Goal: Information Seeking & Learning: Learn about a topic

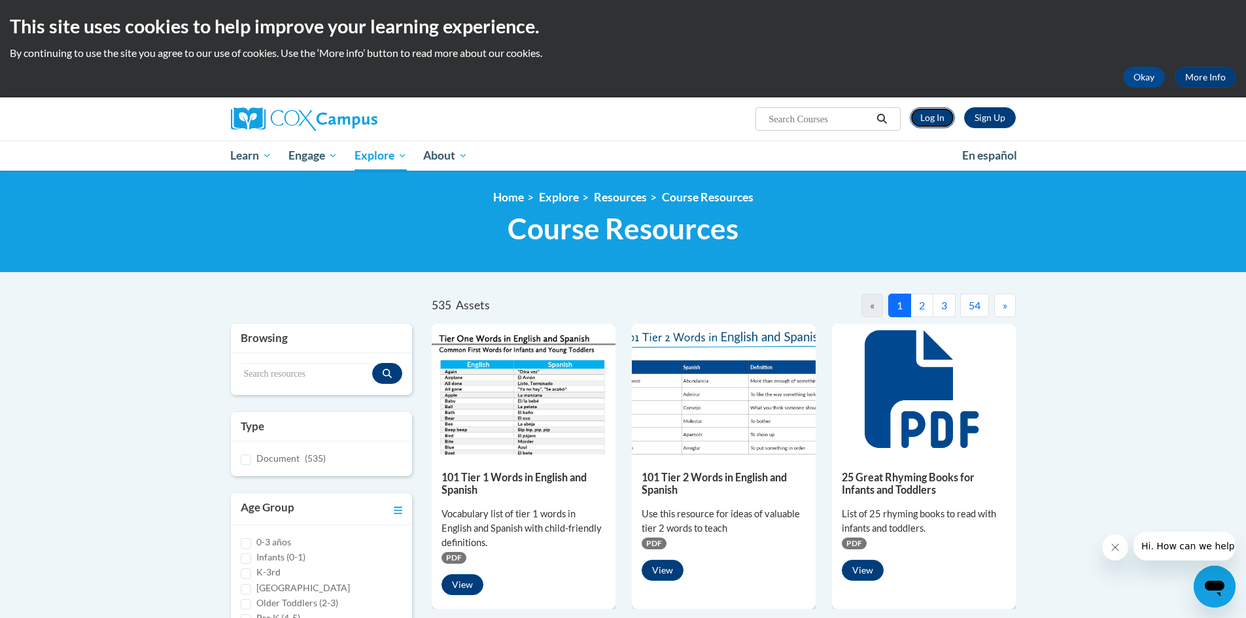
click at [937, 118] on link "Log In" at bounding box center [932, 117] width 45 height 21
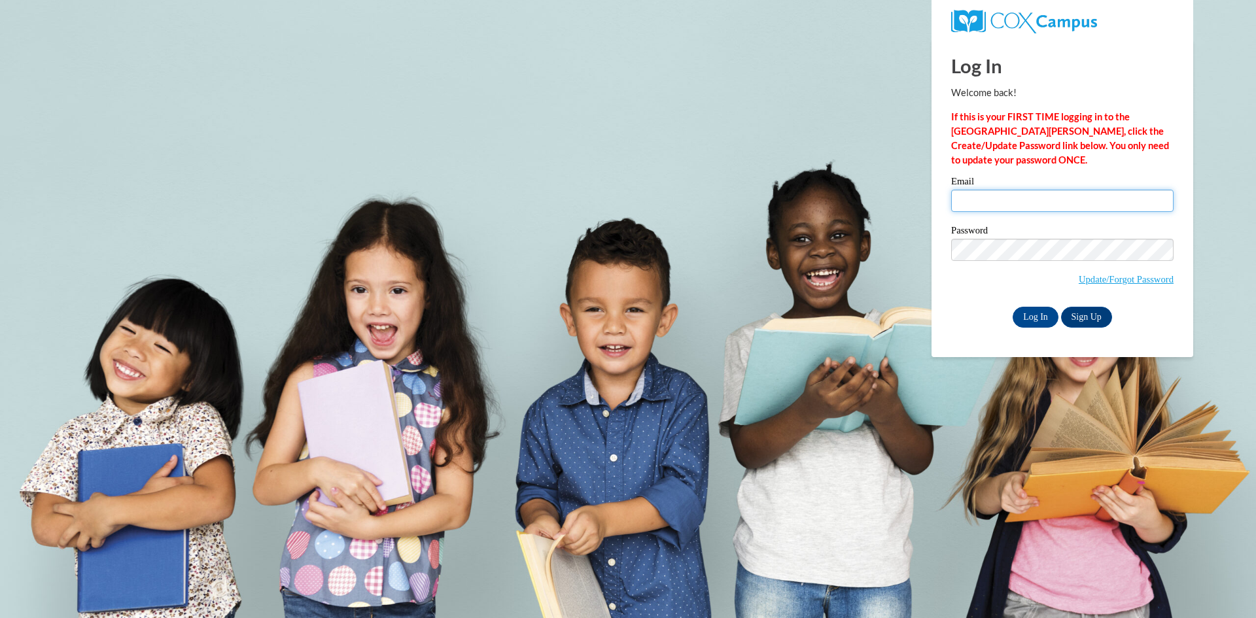
click at [1061, 204] on input "Email" at bounding box center [1062, 201] width 222 height 22
type input "[PERSON_NAME][EMAIL_ADDRESS][PERSON_NAME][DOMAIN_NAME]"
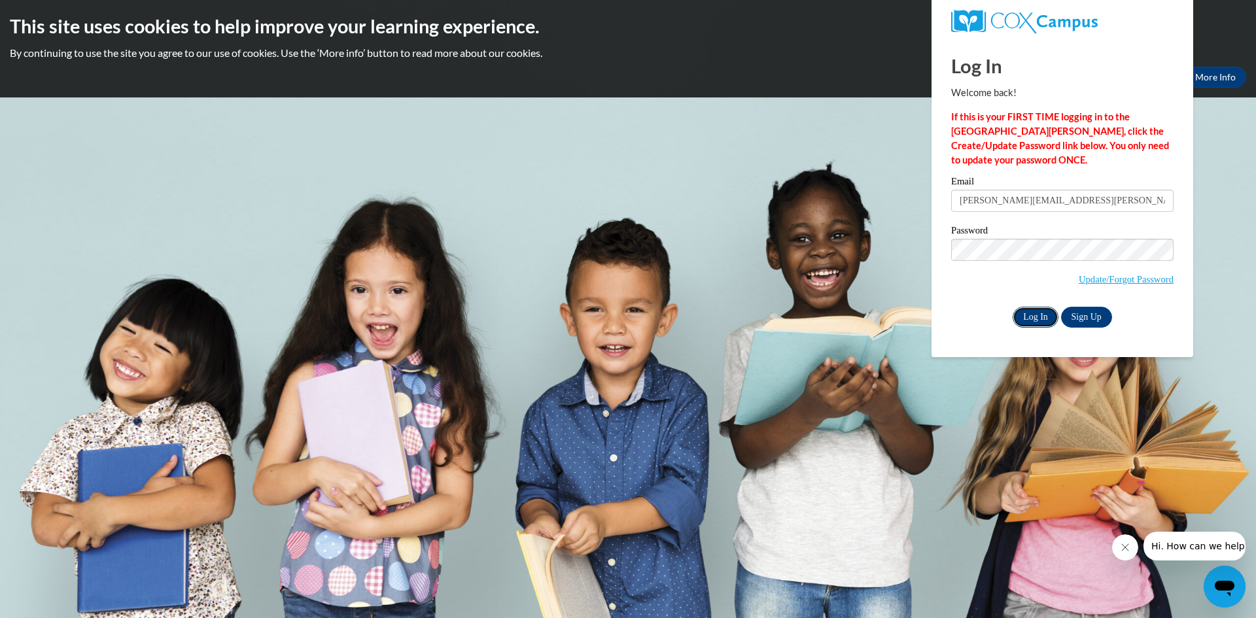
click at [1037, 320] on input "Log In" at bounding box center [1035, 317] width 46 height 21
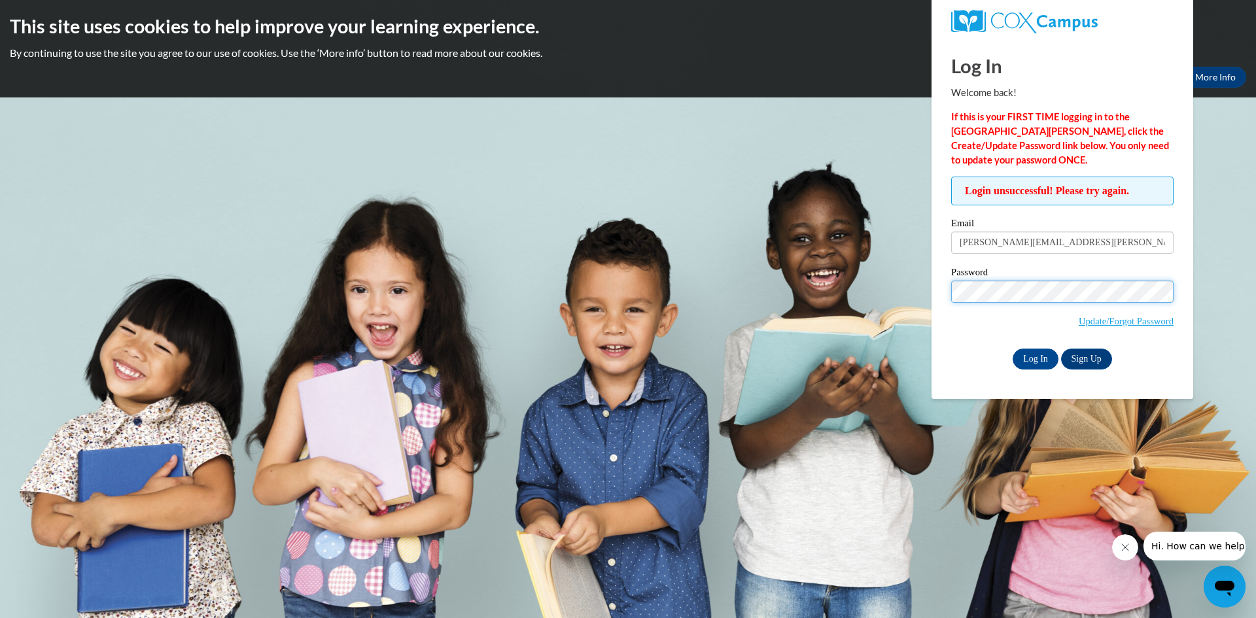
click at [1012, 349] on input "Log In" at bounding box center [1035, 359] width 46 height 21
click at [1152, 326] on link "Update/Forgot Password" at bounding box center [1125, 321] width 95 height 10
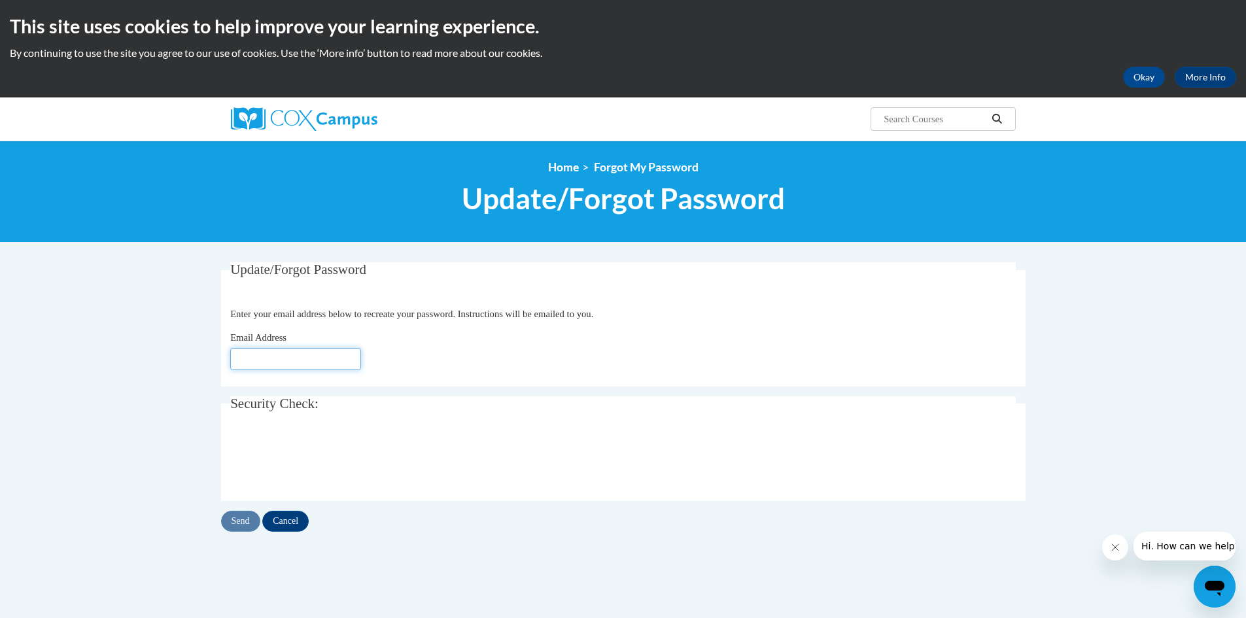
click at [343, 364] on input "Email Address" at bounding box center [295, 359] width 131 height 22
type input "[EMAIL_ADDRESS][DOMAIN_NAME]"
click at [243, 524] on input "Send" at bounding box center [240, 521] width 39 height 21
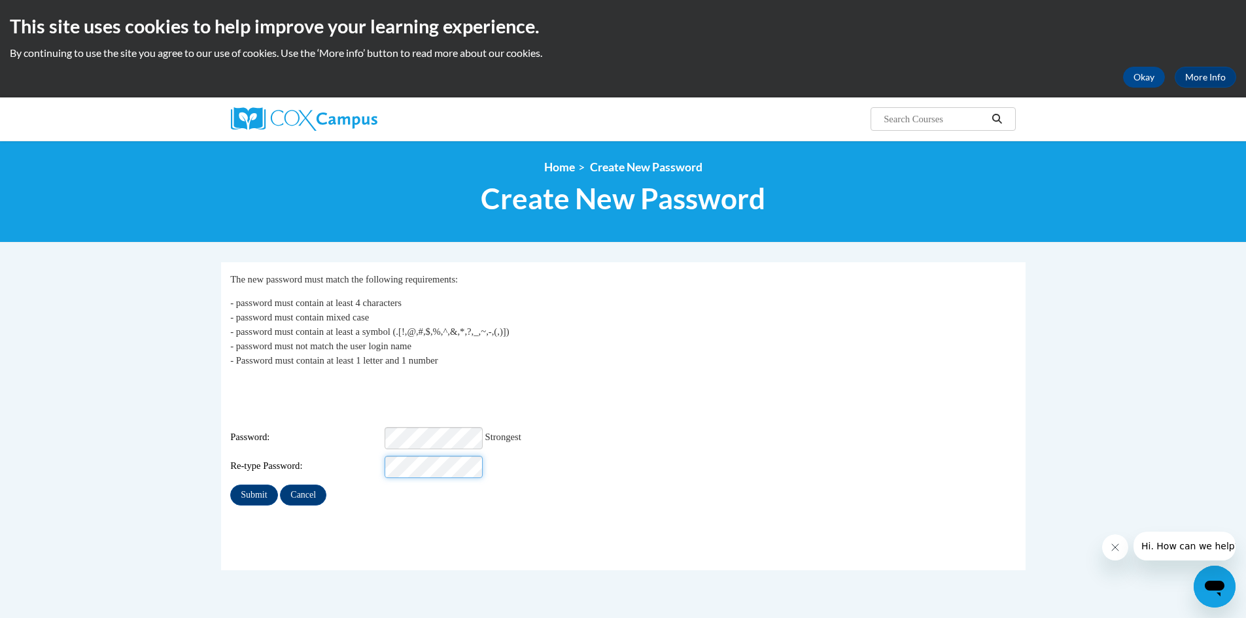
click at [230, 485] on input "Submit" at bounding box center [253, 495] width 47 height 21
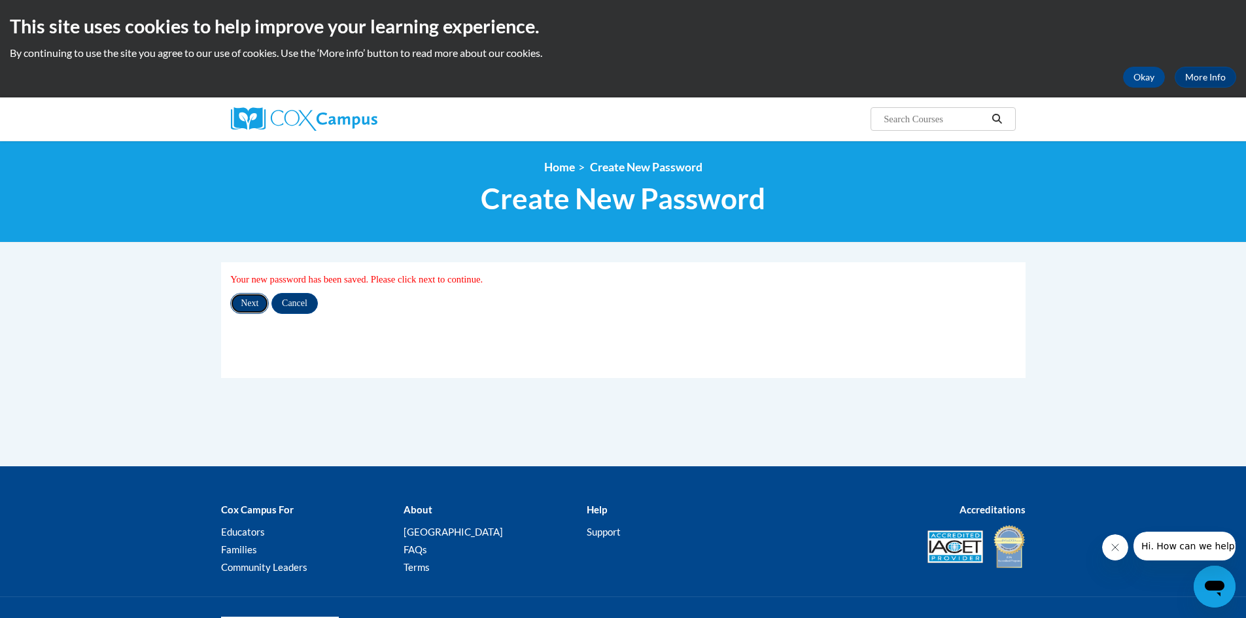
click at [245, 298] on input "Next" at bounding box center [249, 303] width 39 height 21
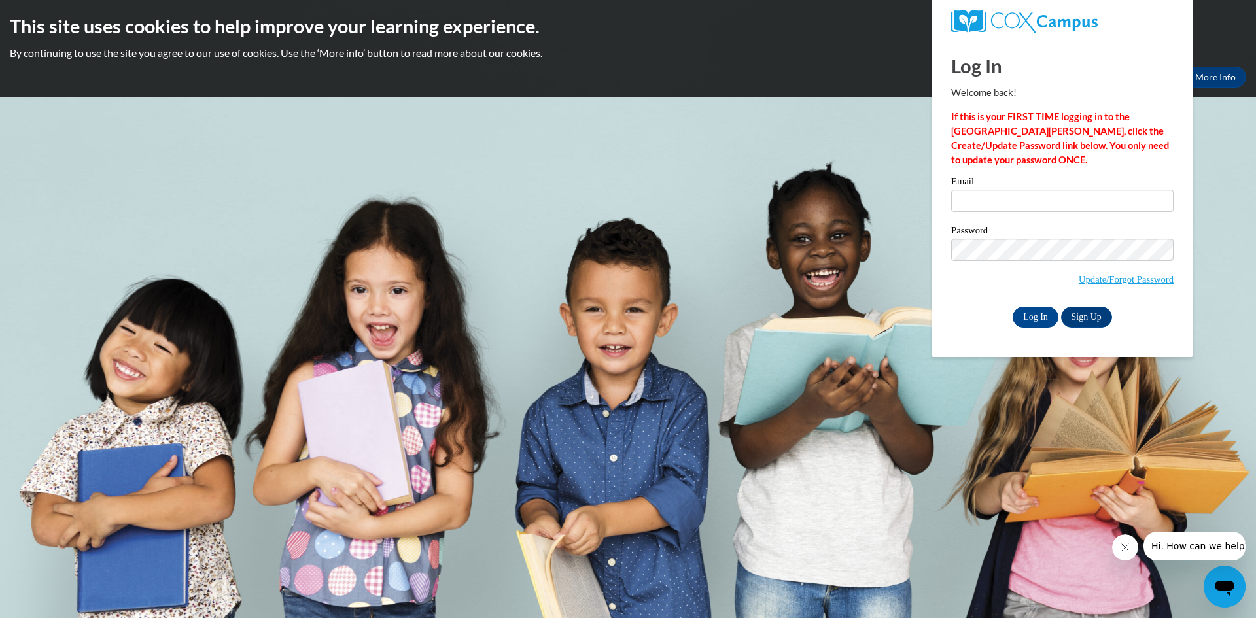
click at [1086, 179] on label "Email" at bounding box center [1062, 183] width 222 height 13
click at [1086, 190] on input "Email" at bounding box center [1062, 201] width 222 height 22
click at [1079, 207] on input "Email" at bounding box center [1062, 201] width 222 height 22
type input "singleton.hannah@marion.k12.ga.us"
click at [980, 260] on span "Update/Forgot Password" at bounding box center [1062, 266] width 222 height 54
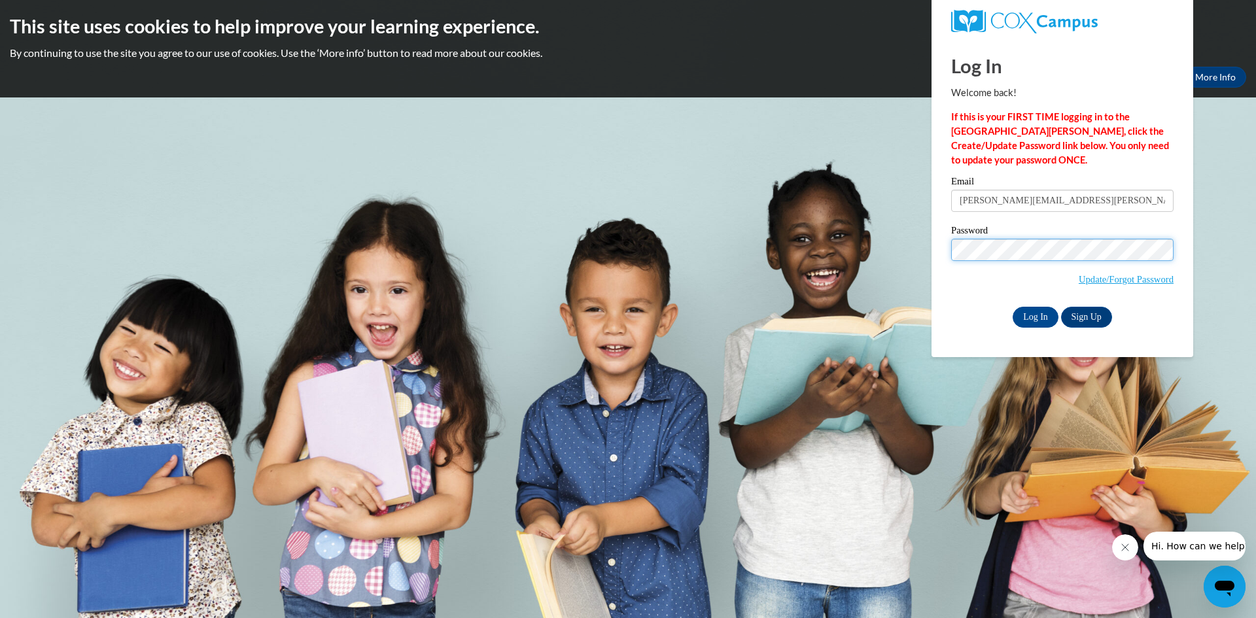
click at [1012, 307] on input "Log In" at bounding box center [1035, 317] width 46 height 21
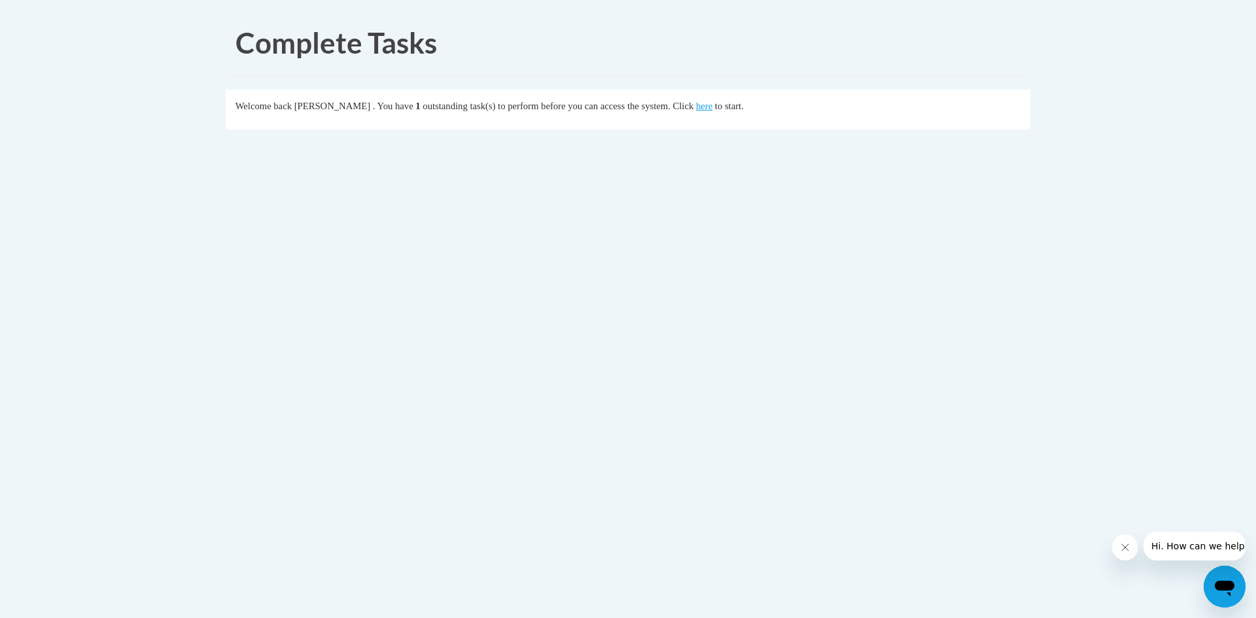
click at [734, 109] on div "Welcome back Hannah Singleton . You have 1 outstanding task(s) to perform befor…" at bounding box center [627, 106] width 785 height 14
click at [712, 104] on link "here" at bounding box center [704, 106] width 16 height 10
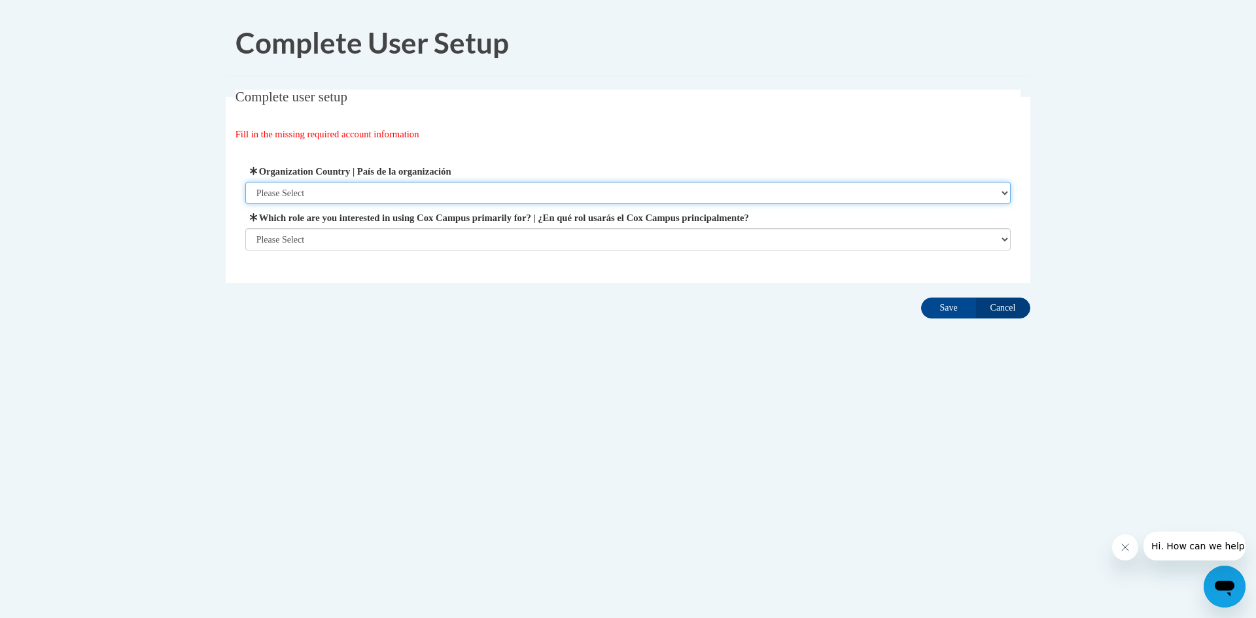
click at [334, 186] on select "Please Select United States | Estados Unidos Outside of the United States | Fue…" at bounding box center [628, 193] width 766 height 22
select select "ad49bcad-a171-4b2e-b99c-48b446064914"
click at [245, 182] on select "Please Select United States | Estados Unidos Outside of the United States | Fue…" at bounding box center [628, 193] width 766 height 22
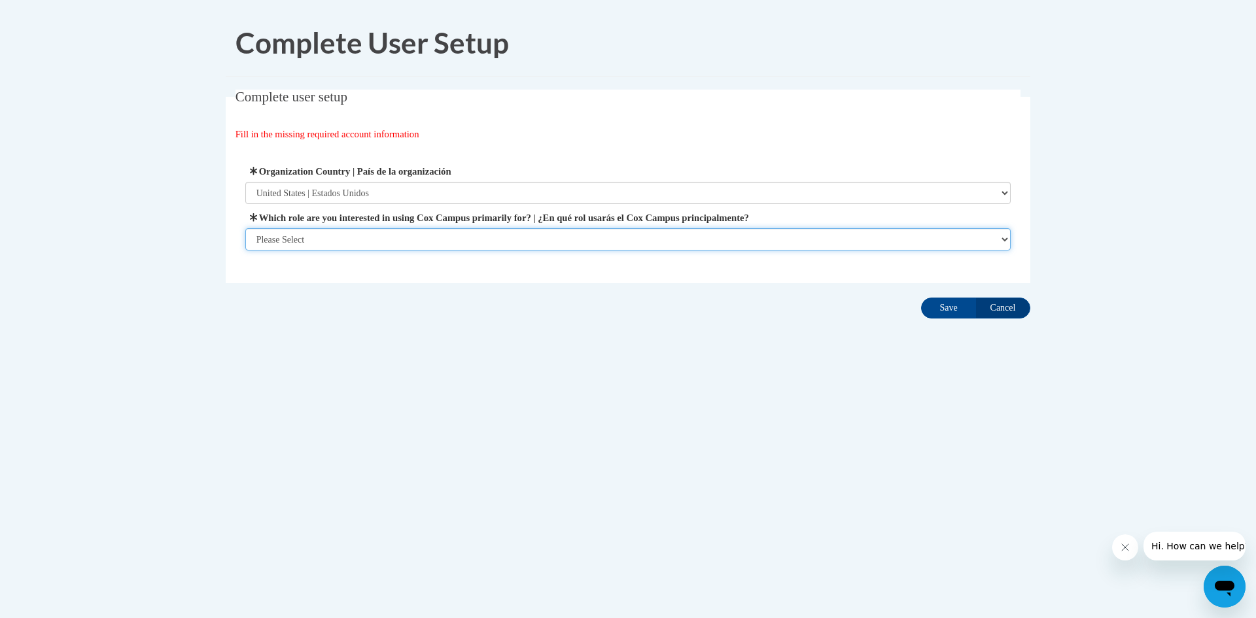
click at [338, 239] on select "Please Select College/University | Colegio/Universidad Community/Nonprofit Part…" at bounding box center [628, 239] width 766 height 22
select select "fbf2d438-af2f-41f8-98f1-81c410e29de3"
click at [245, 250] on select "Please Select College/University | Colegio/Universidad Community/Nonprofit Part…" at bounding box center [628, 239] width 766 height 22
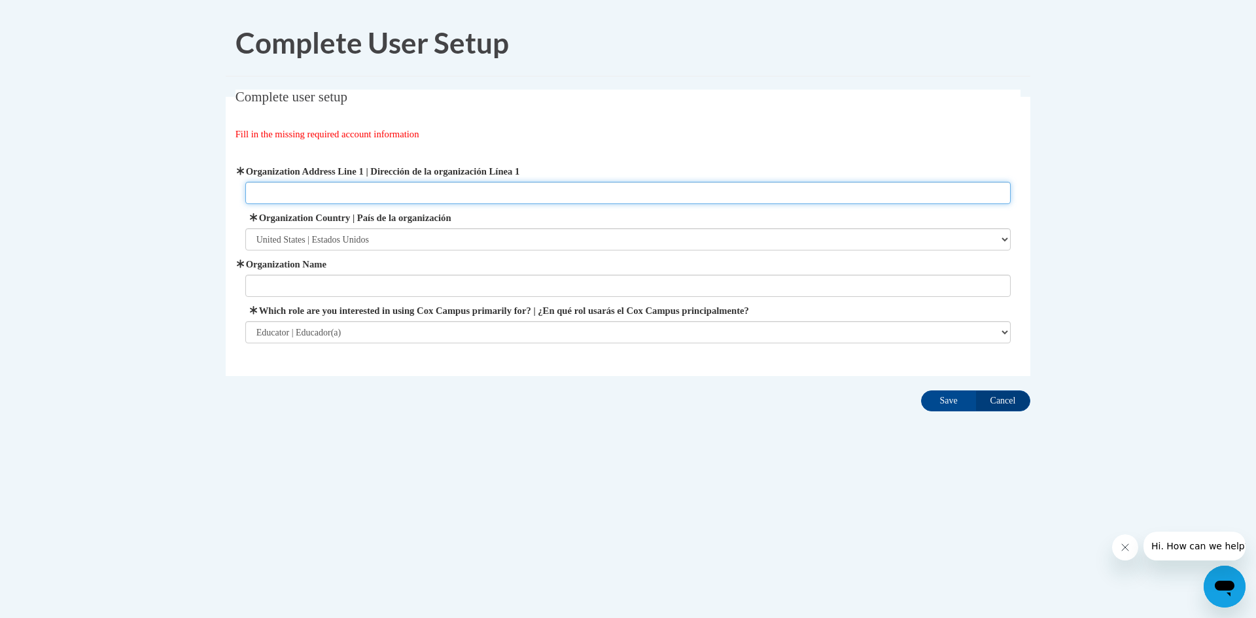
click at [267, 187] on input "Organization Address Line 1 | Dirección de la organización Línea 1" at bounding box center [628, 193] width 766 height 22
type input "1707 Pineville Road Buena Vista, Georgia 31803"
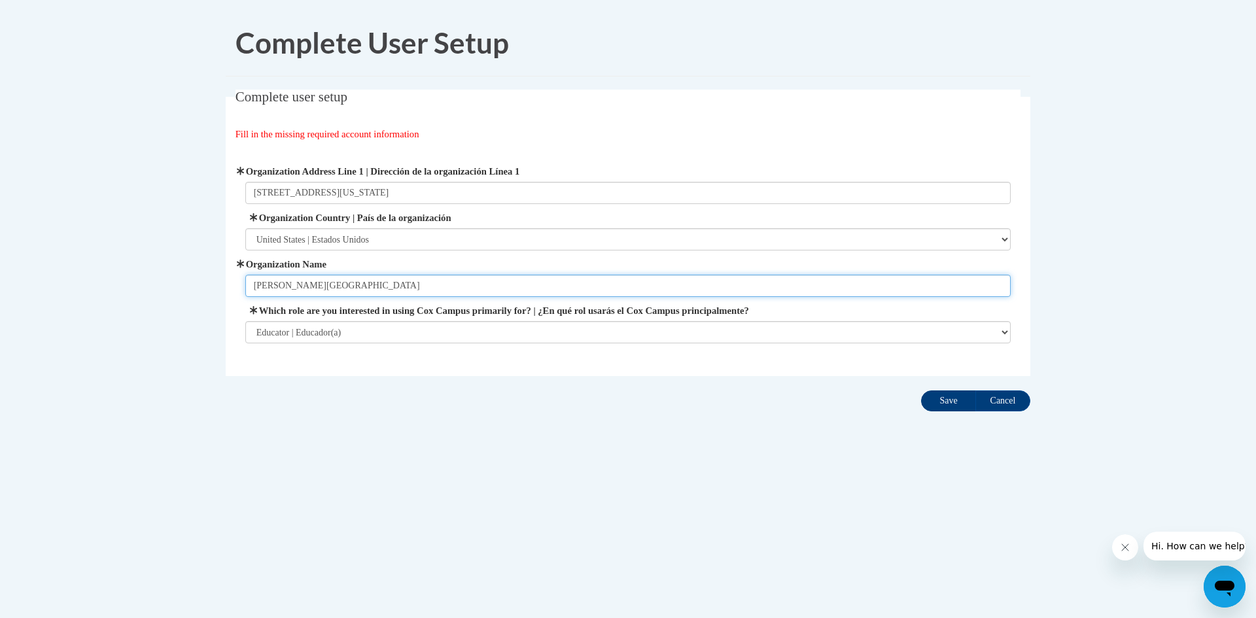
type input "LK Moss Elementary School"
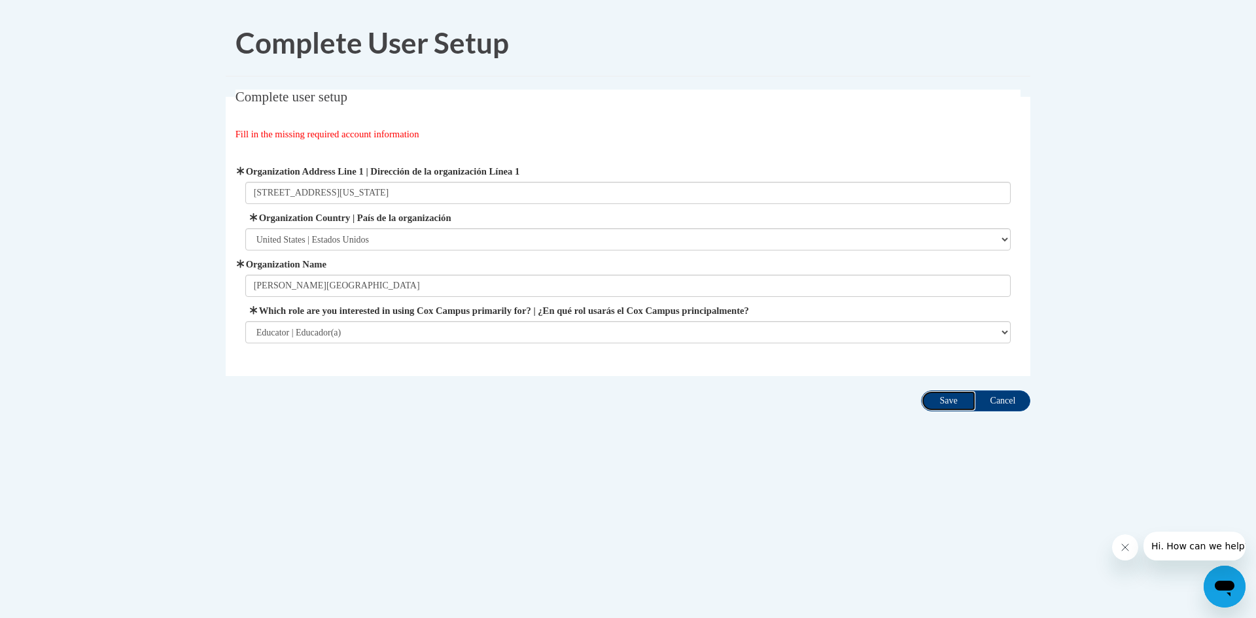
click at [953, 409] on input "Save" at bounding box center [948, 400] width 55 height 21
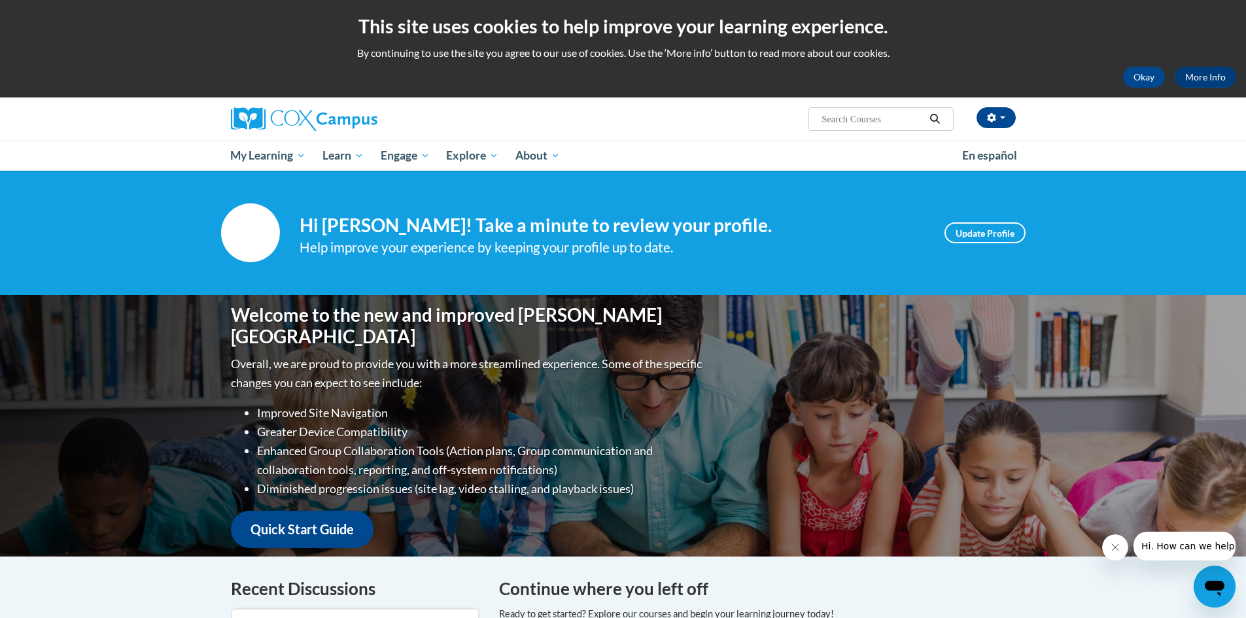
click at [840, 113] on input "Search..." at bounding box center [872, 119] width 105 height 16
type input "h"
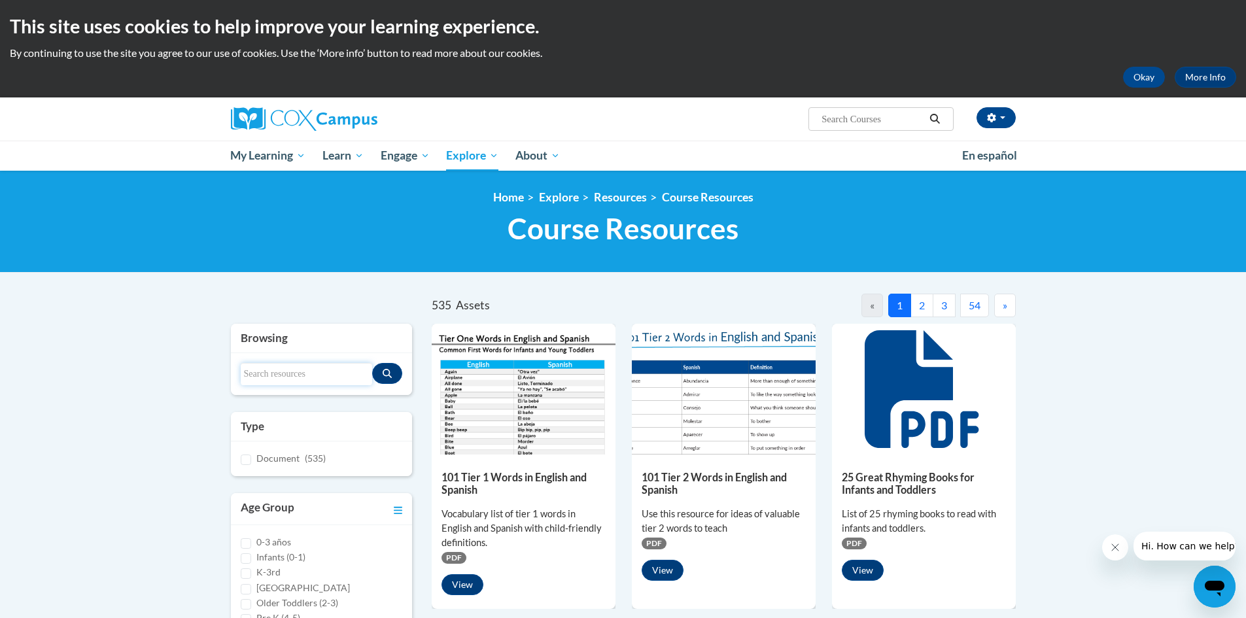
click at [289, 372] on input "Search resources" at bounding box center [307, 374] width 132 height 22
type input "handwriting"
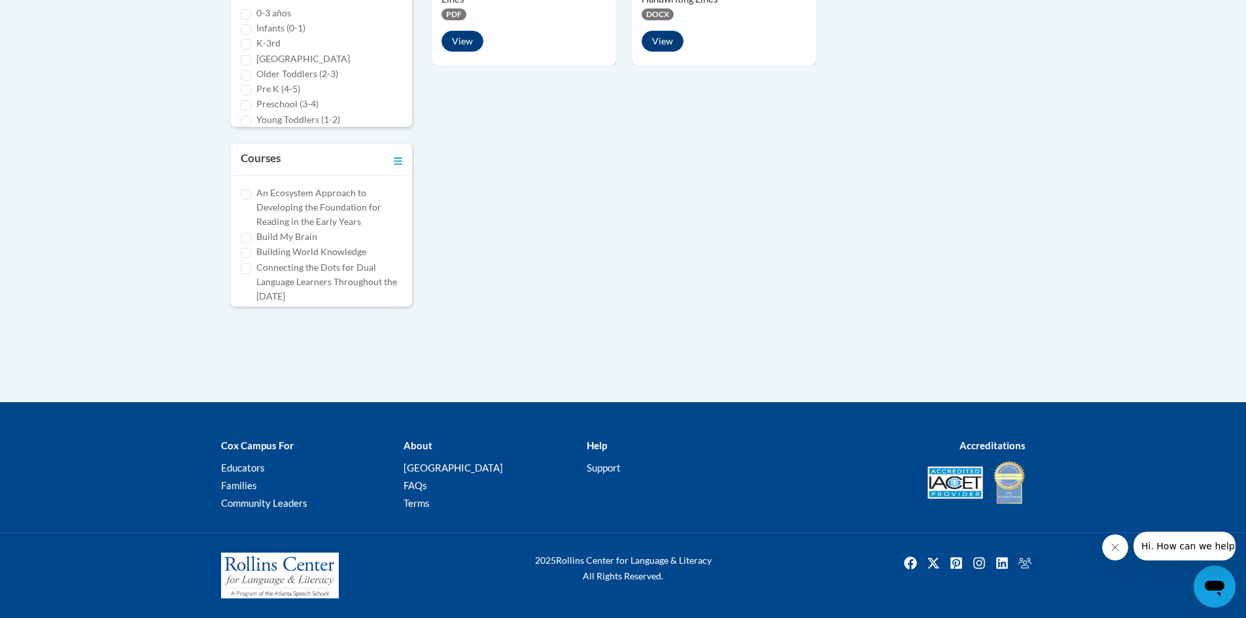
scroll to position [62, 0]
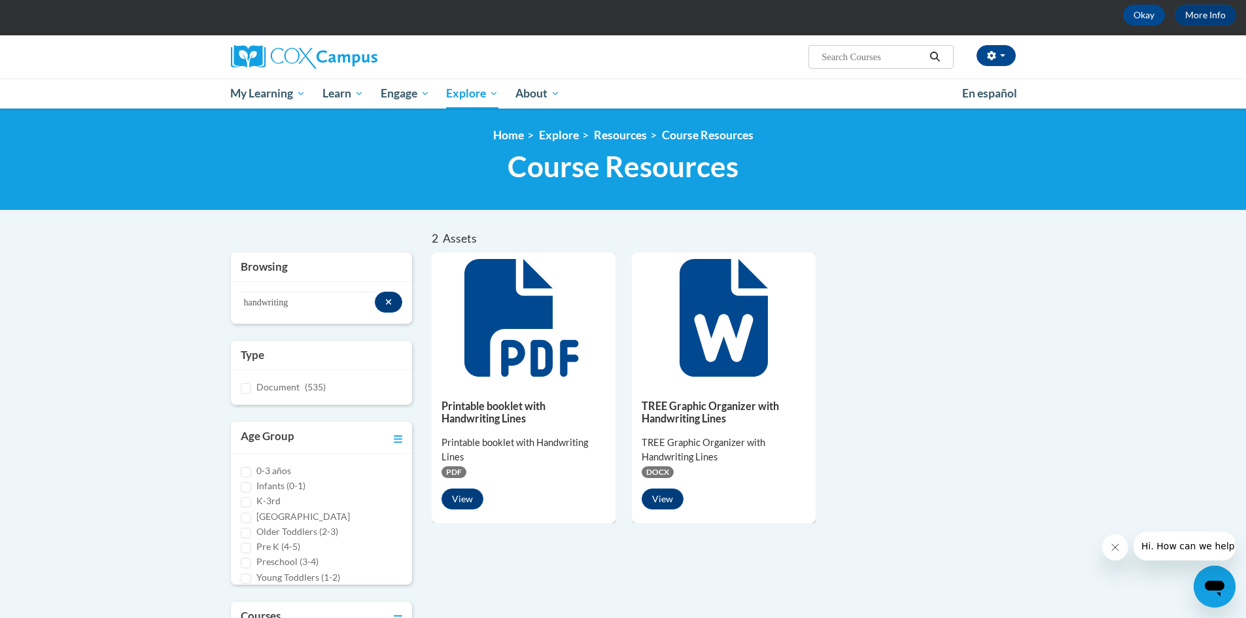
click at [549, 370] on icon at bounding box center [521, 318] width 114 height 118
click at [463, 499] on button "View" at bounding box center [462, 499] width 42 height 21
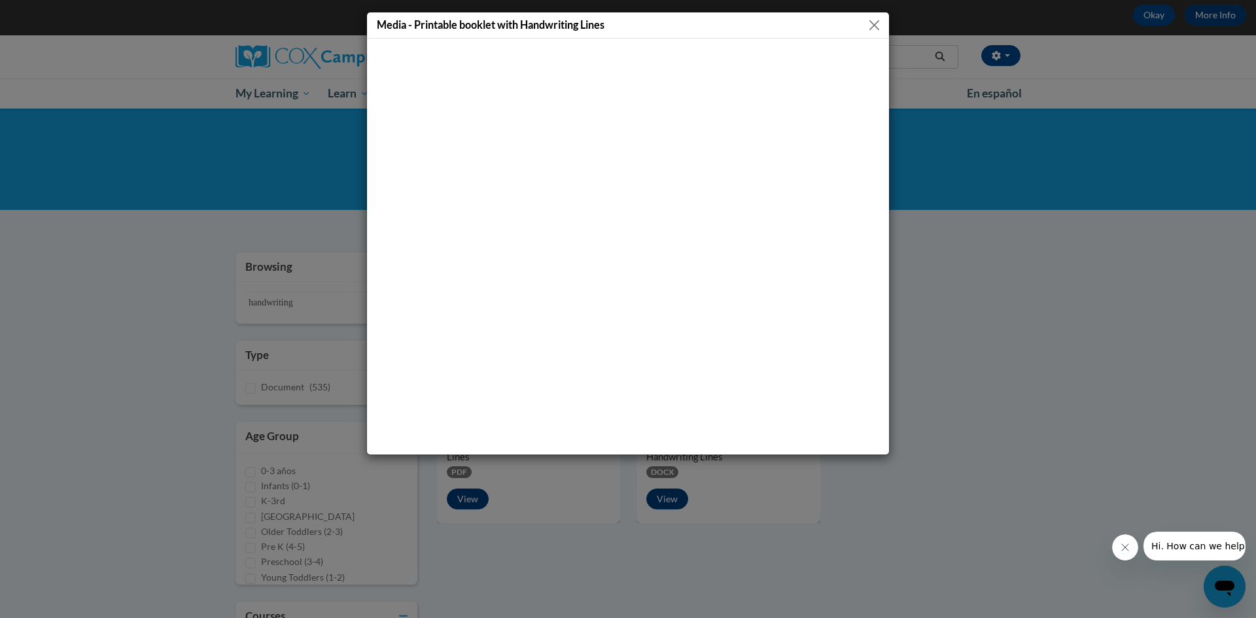
click at [876, 25] on button "Close" at bounding box center [874, 25] width 16 height 16
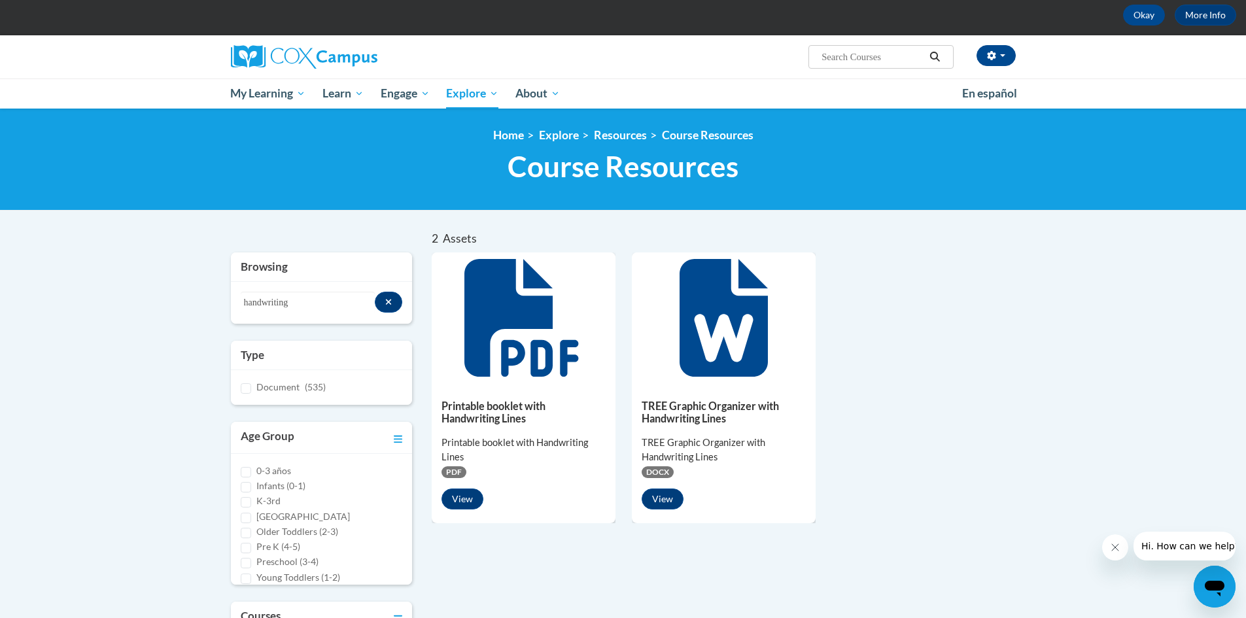
click at [461, 472] on span "PDF" at bounding box center [453, 472] width 25 height 12
click at [487, 298] on icon at bounding box center [521, 318] width 114 height 118
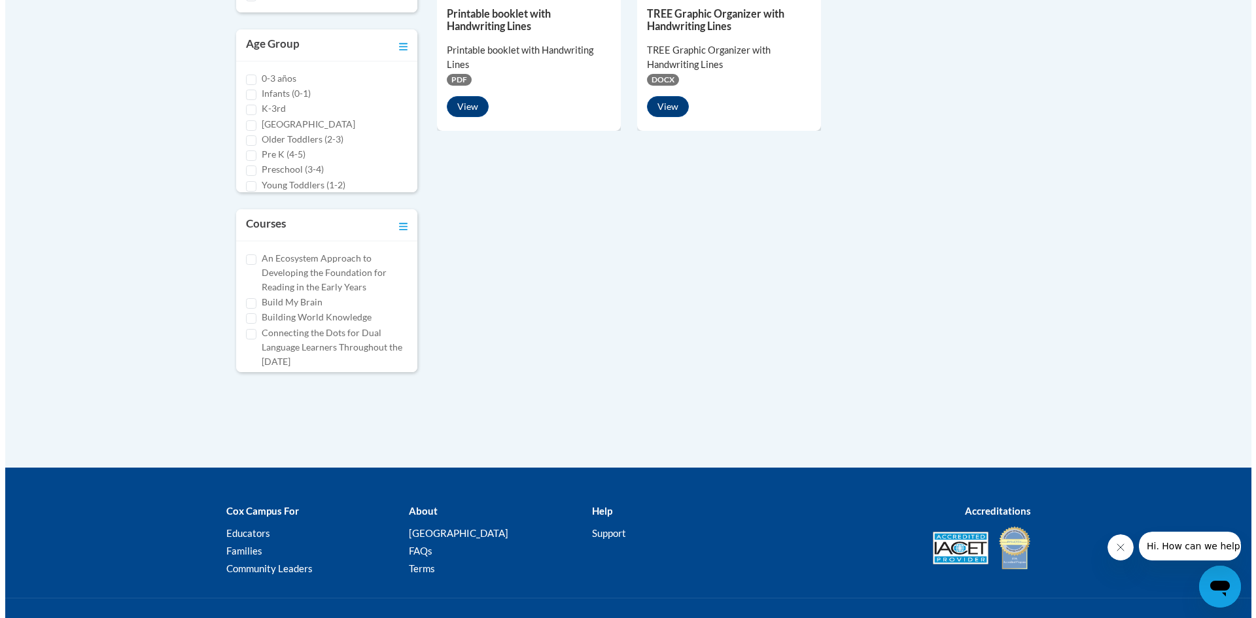
scroll to position [324, 0]
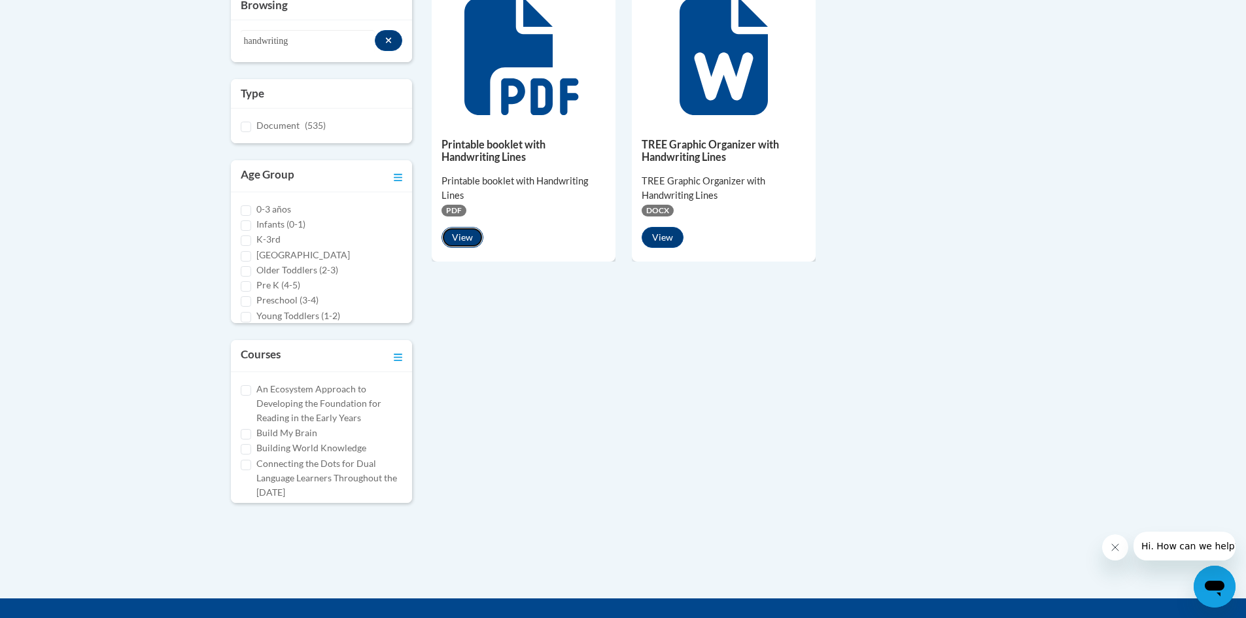
click at [464, 241] on button "View" at bounding box center [462, 237] width 42 height 21
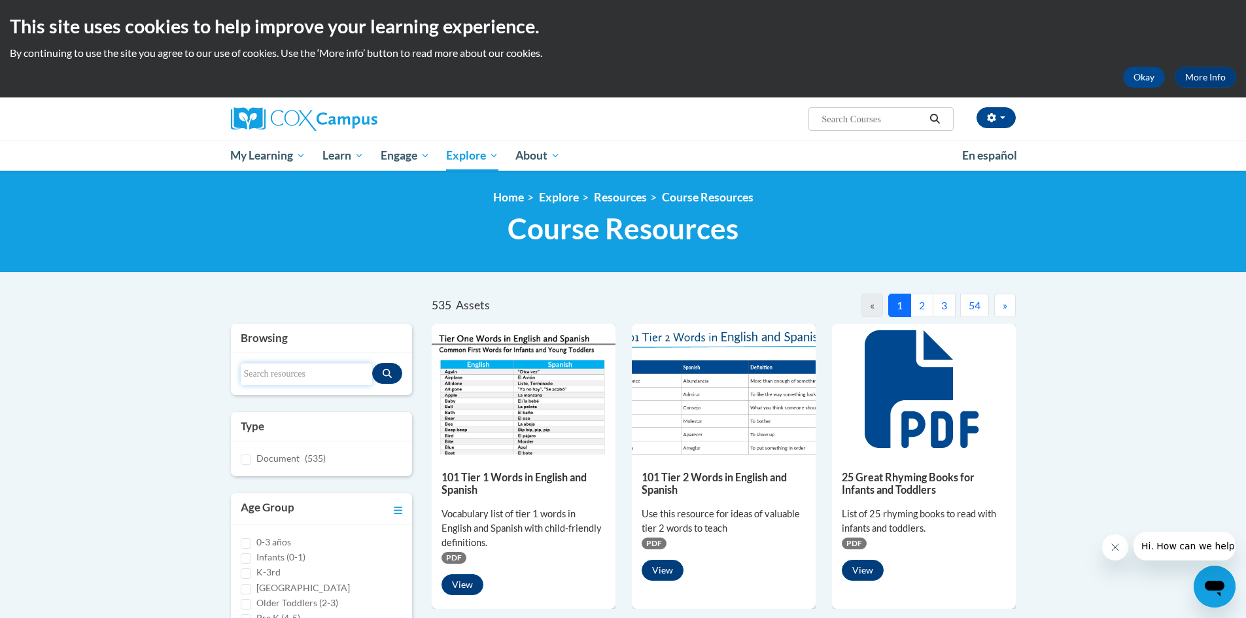
click at [286, 377] on input "Search resources" at bounding box center [307, 374] width 132 height 22
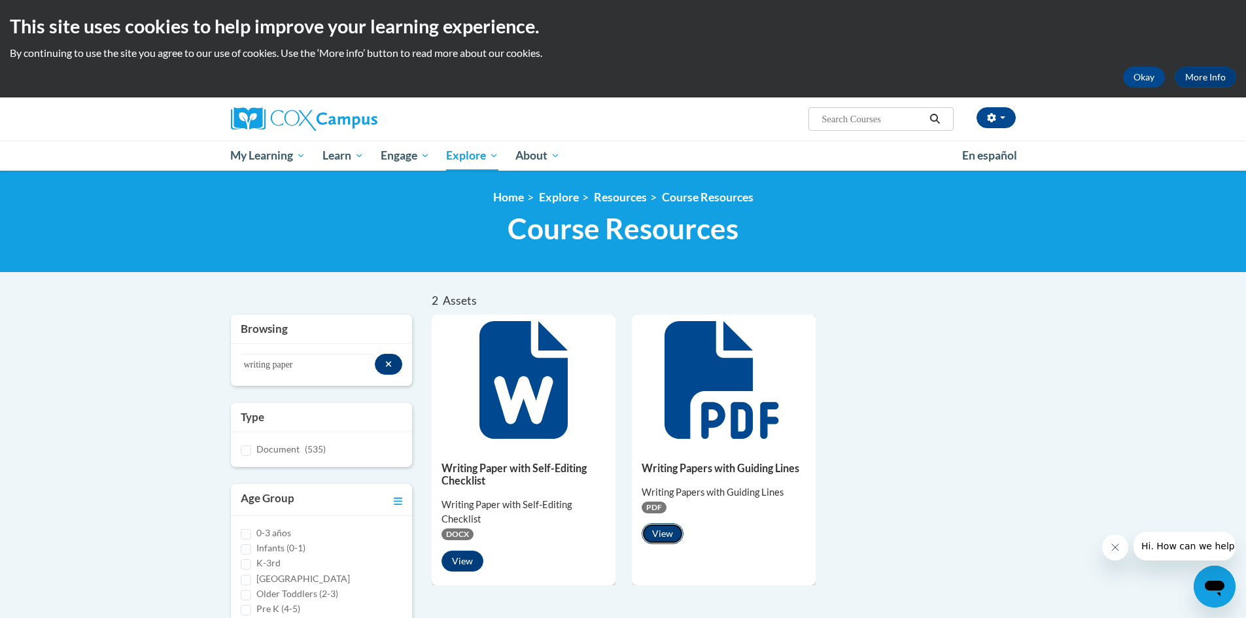
click at [676, 538] on button "View" at bounding box center [663, 533] width 42 height 21
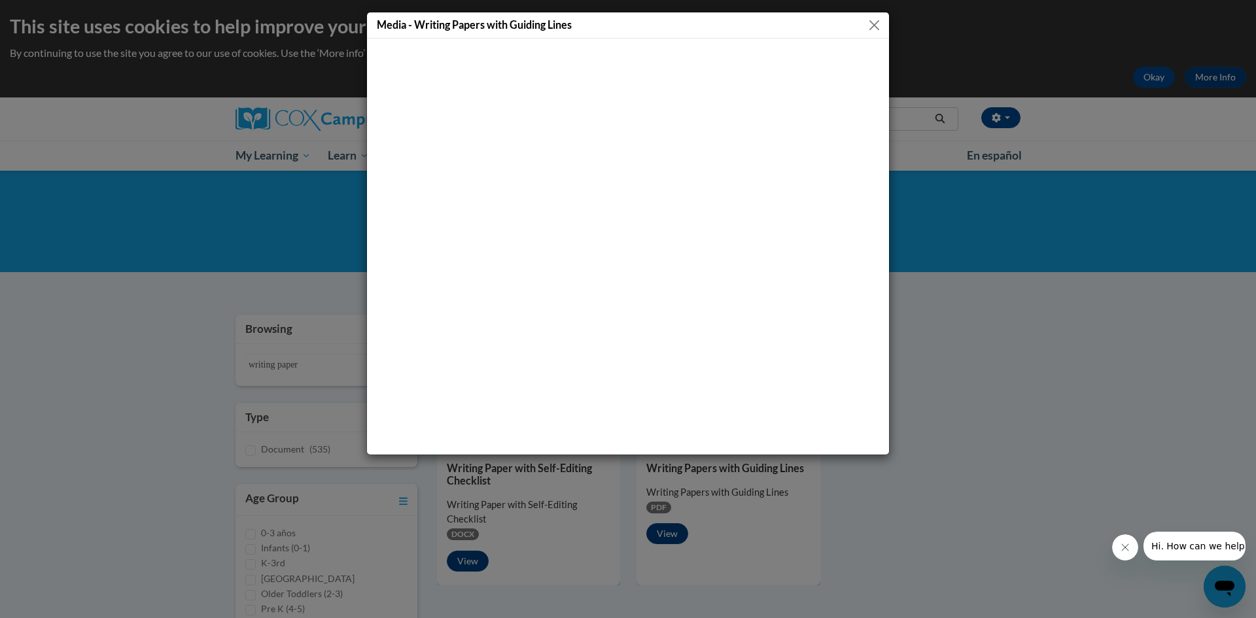
drag, startPoint x: 878, startPoint y: 25, endPoint x: 836, endPoint y: 3, distance: 46.5
click at [877, 24] on button "Close" at bounding box center [874, 25] width 16 height 16
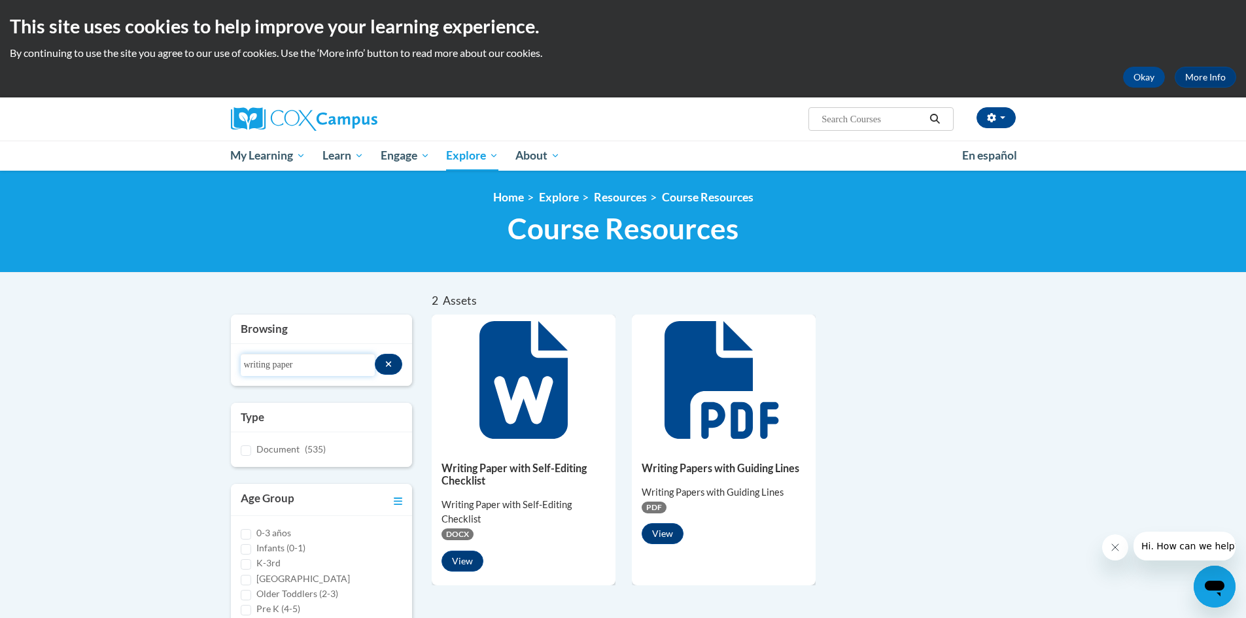
click at [314, 365] on input "writing paper" at bounding box center [308, 365] width 134 height 22
type input "handwriting"
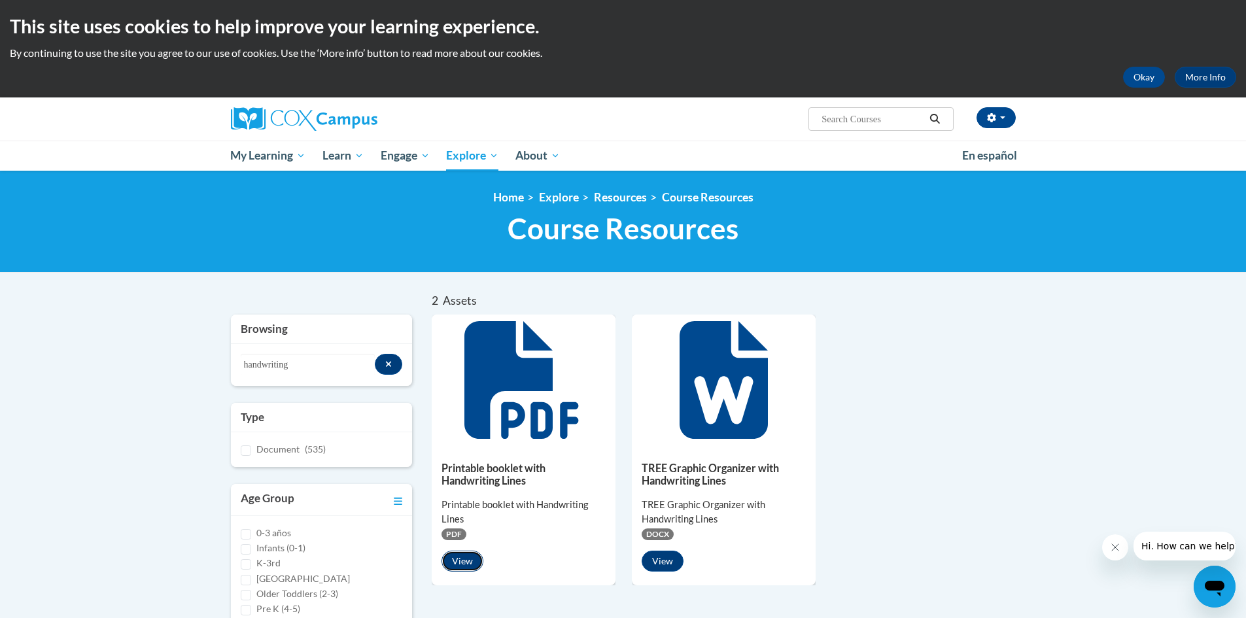
click at [470, 569] on button "View" at bounding box center [462, 561] width 42 height 21
